Goal: Browse casually: Explore the website without a specific task or goal

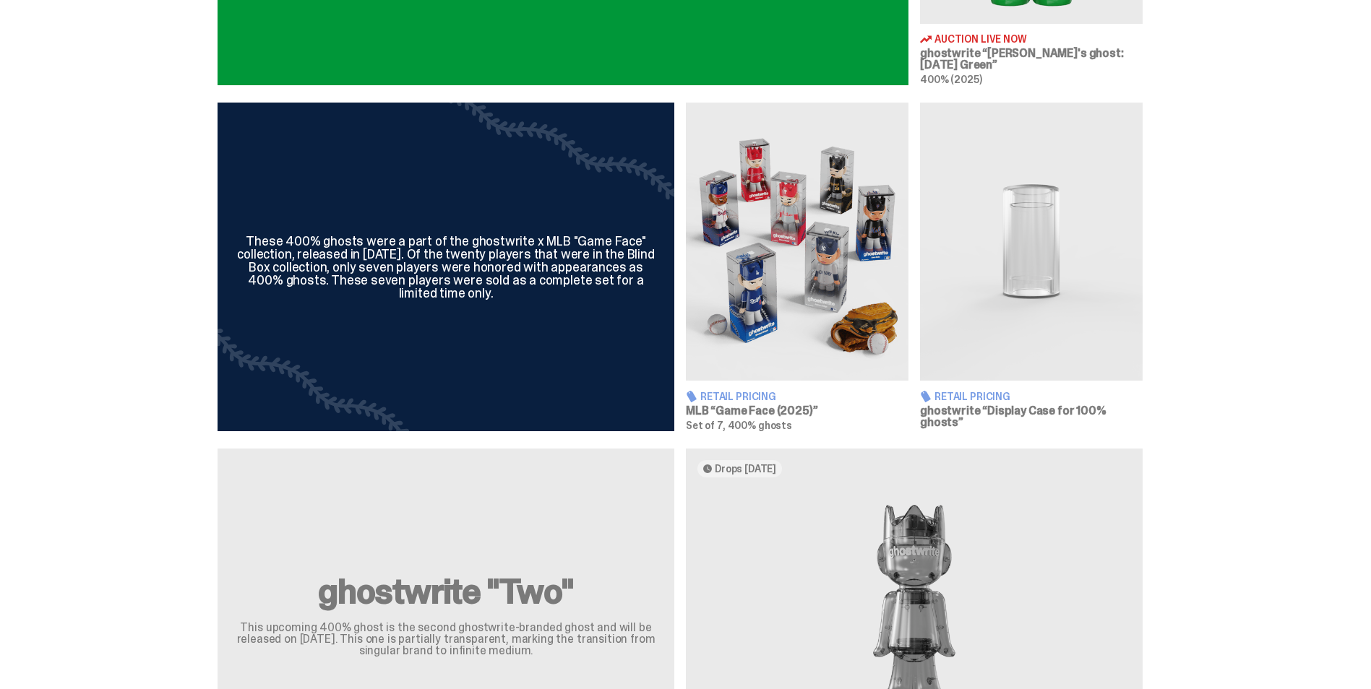
scroll to position [795, 0]
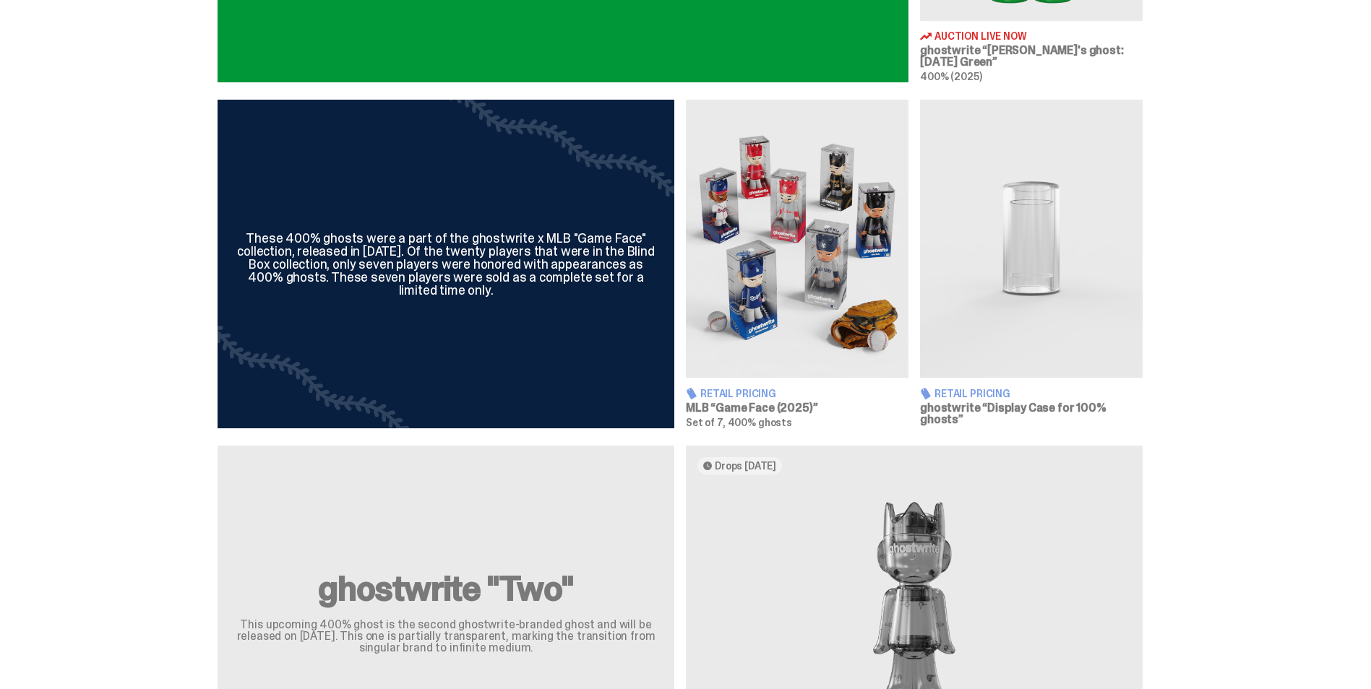
click at [850, 330] on img at bounding box center [797, 239] width 223 height 278
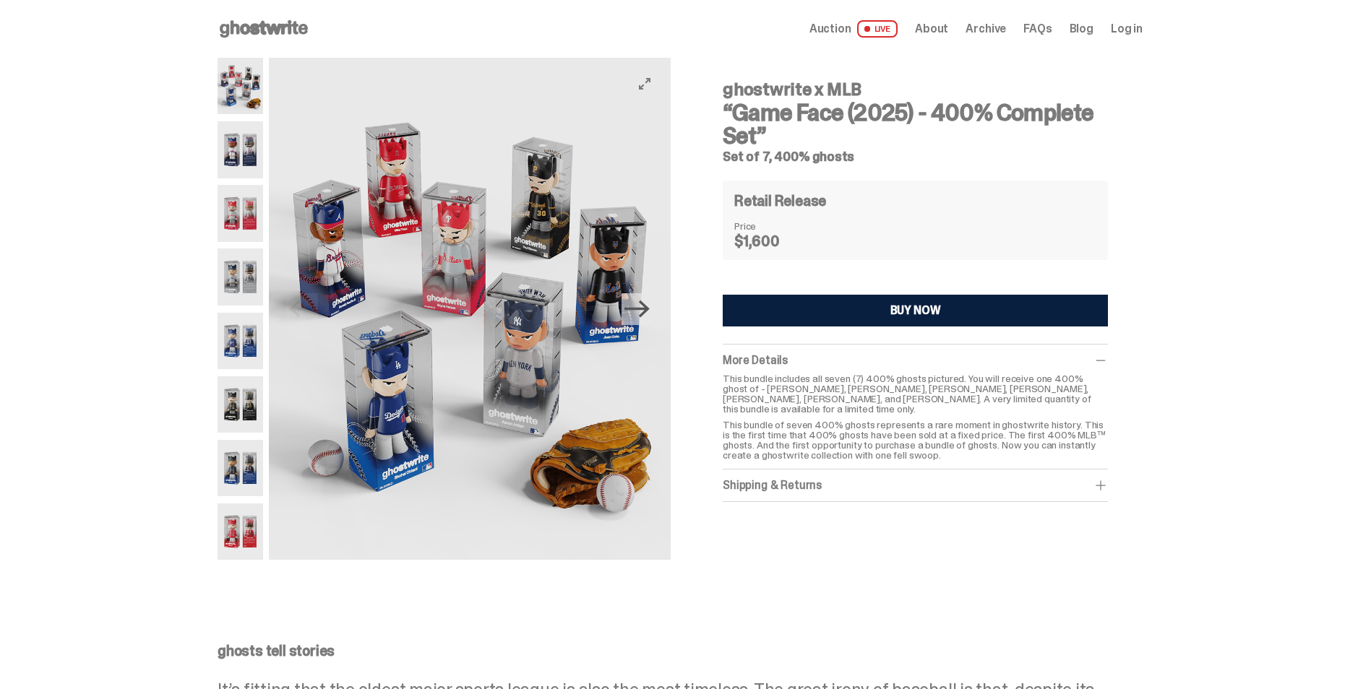
click at [644, 304] on icon "Next" at bounding box center [636, 308] width 25 height 25
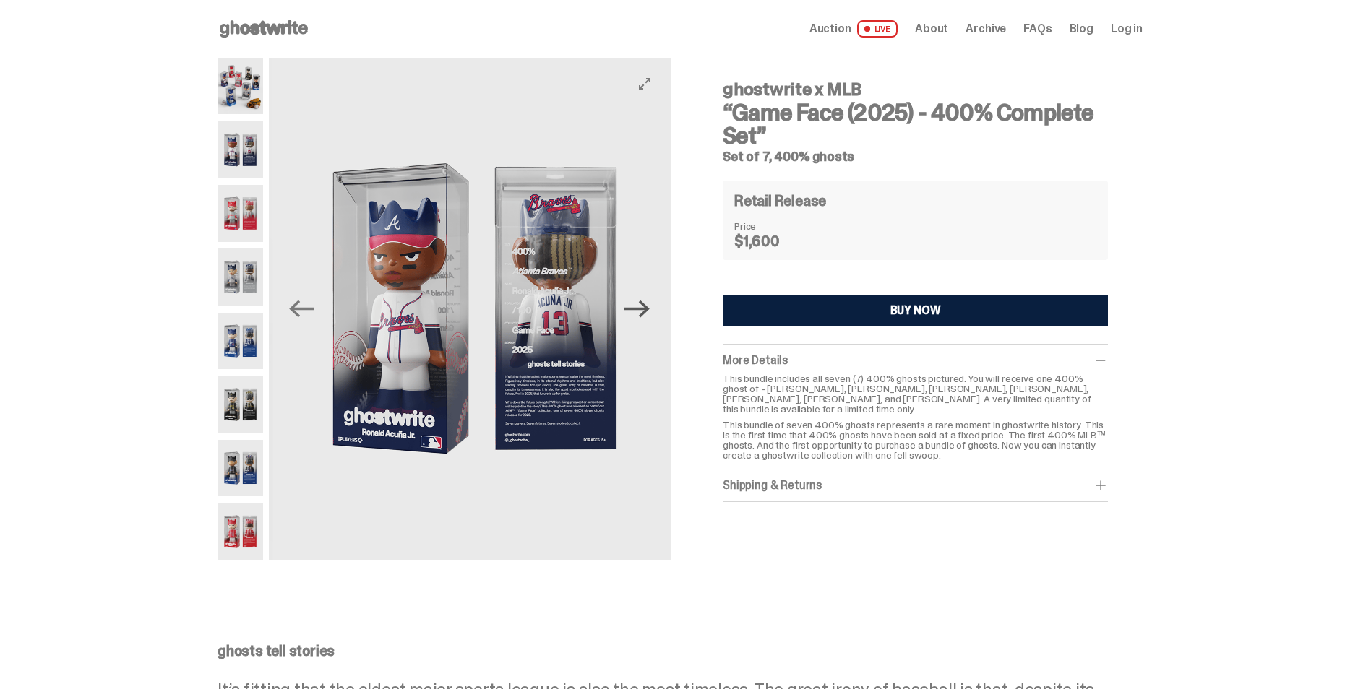
click at [644, 304] on icon "Next" at bounding box center [636, 308] width 25 height 25
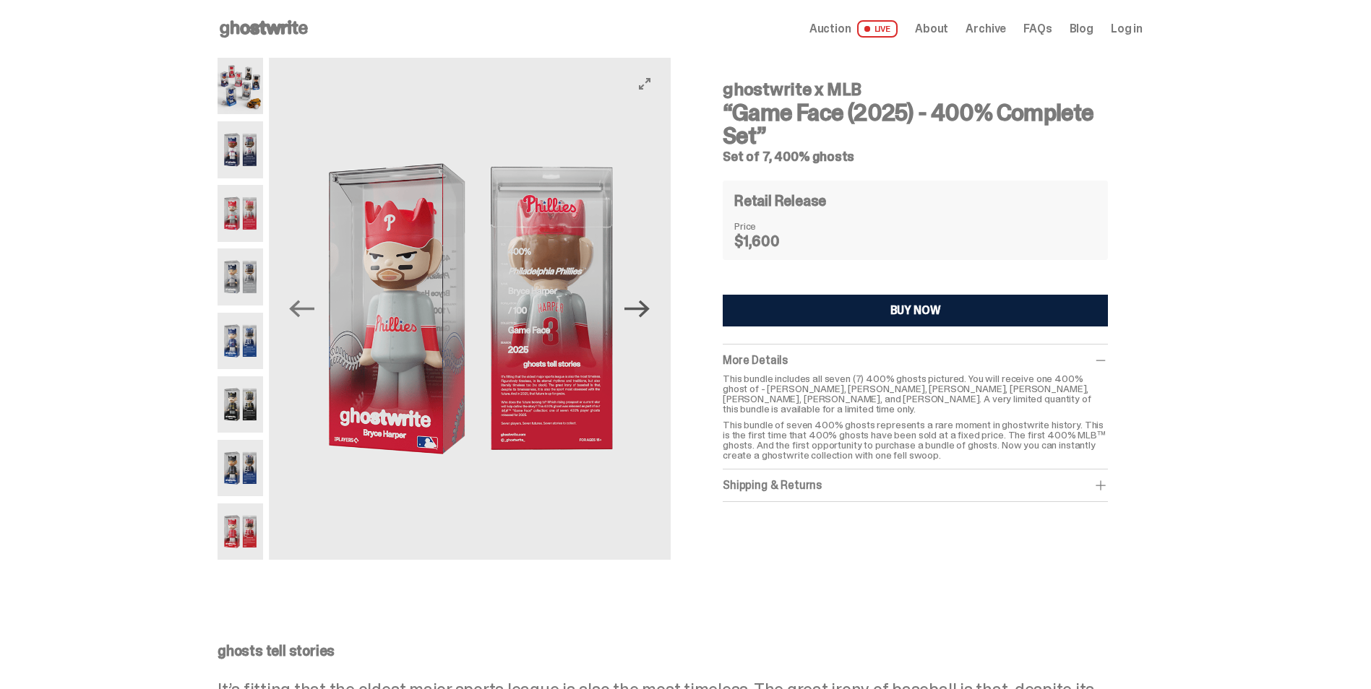
click at [644, 304] on icon "Next" at bounding box center [636, 308] width 25 height 25
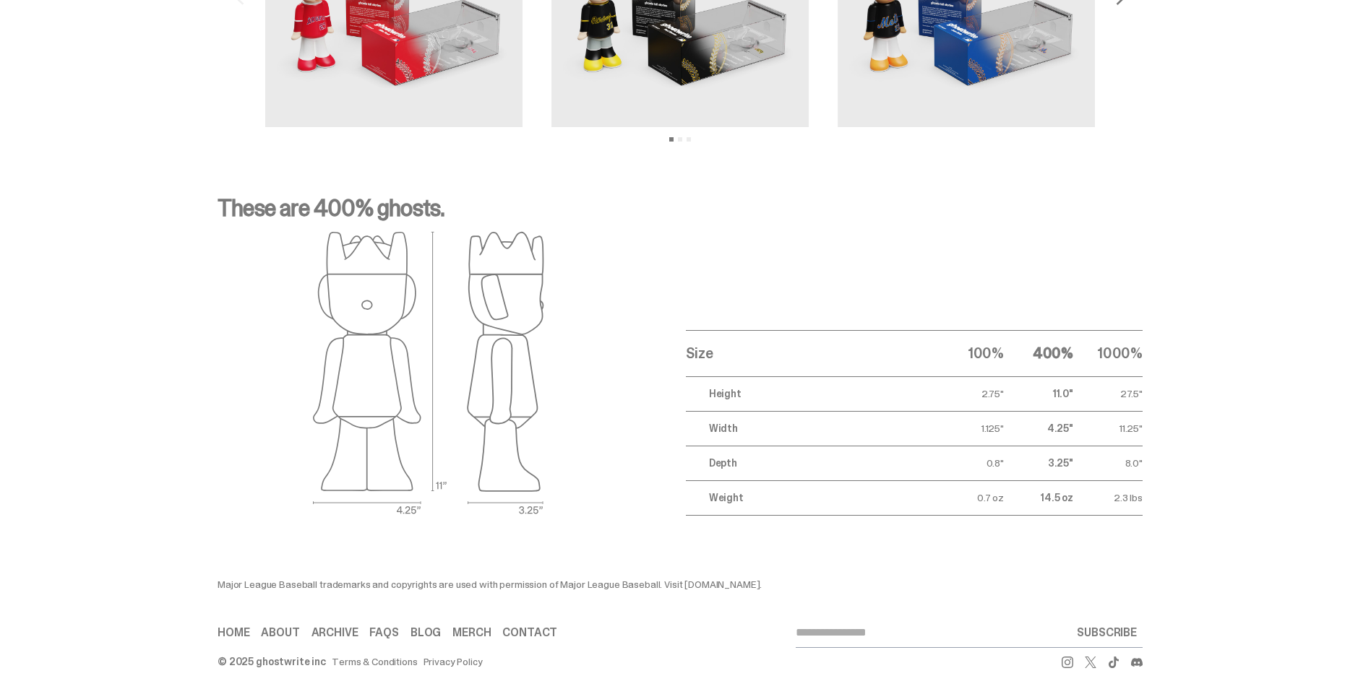
scroll to position [2219, 0]
